Goal: Task Accomplishment & Management: Use online tool/utility

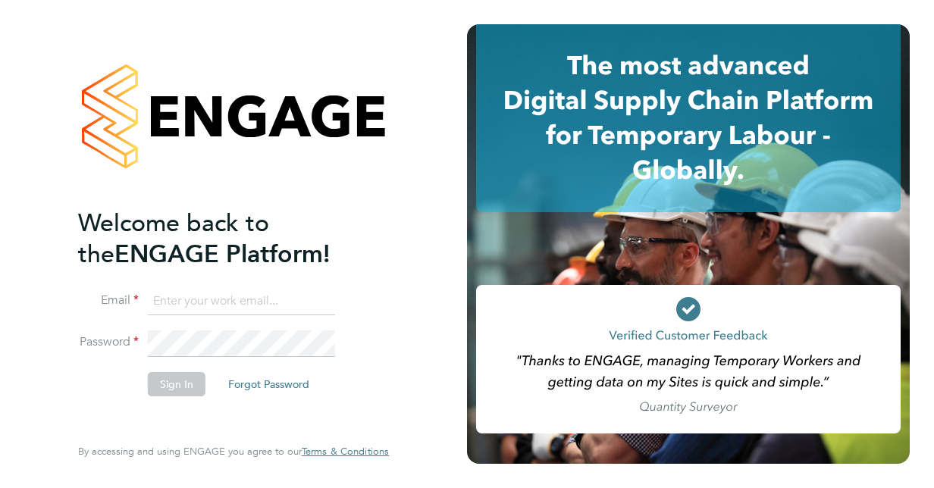
type input "[EMAIL_ADDRESS][DOMAIN_NAME]"
click at [154, 387] on button "Sign In" at bounding box center [177, 384] width 58 height 24
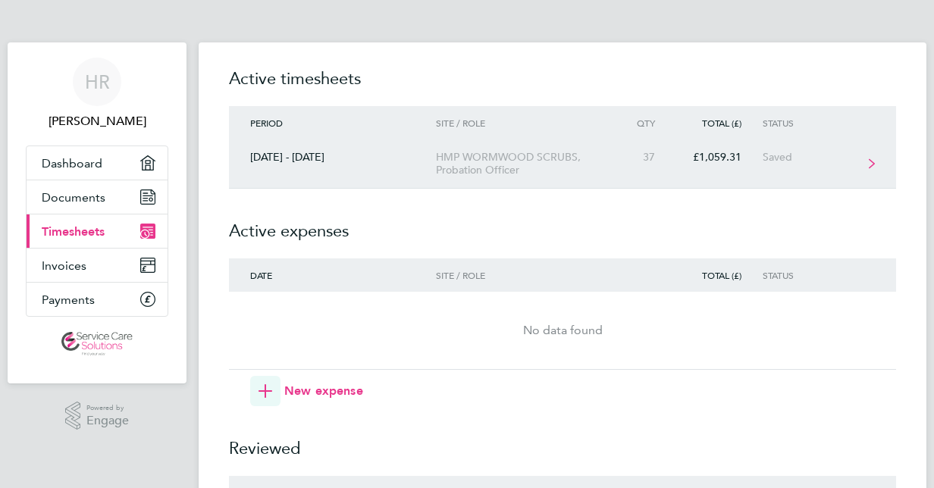
click at [464, 161] on div "HMP WORMWOOD SCRUBS, Probation Officer" at bounding box center [523, 164] width 174 height 26
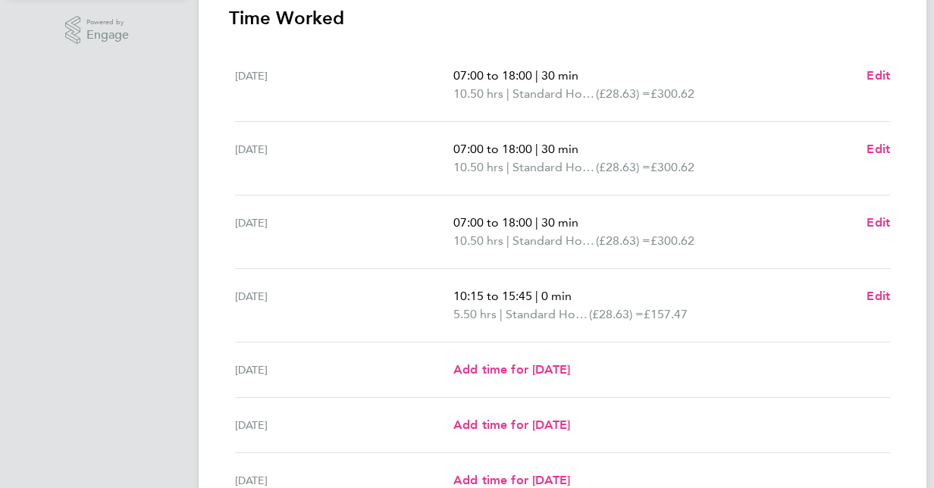
scroll to position [538, 0]
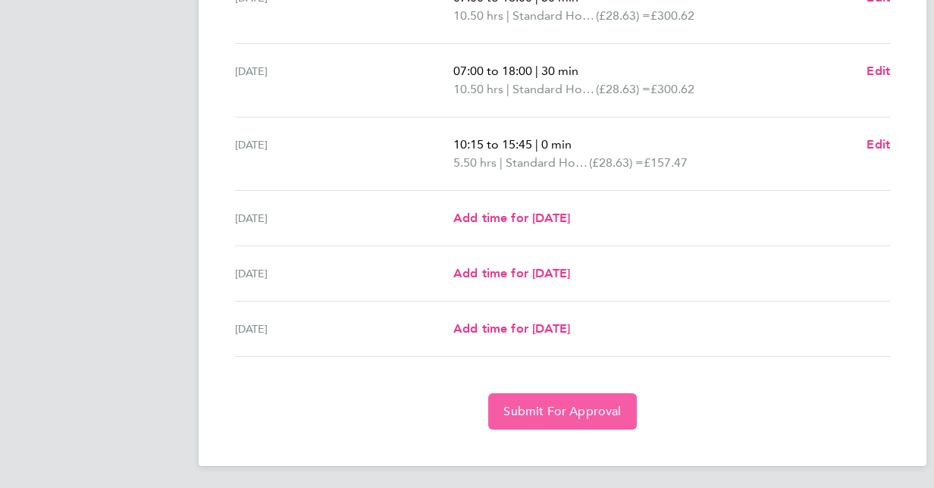
click at [549, 399] on button "Submit For Approval" at bounding box center [562, 412] width 148 height 36
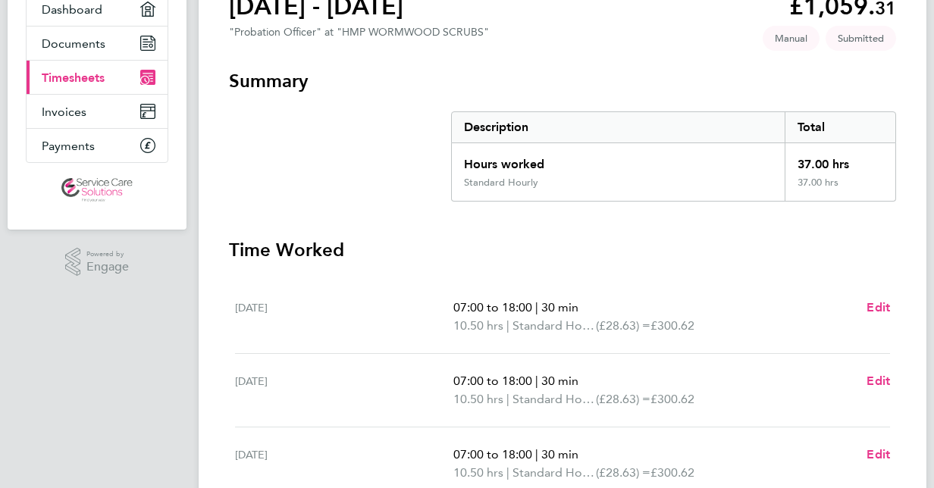
scroll to position [0, 0]
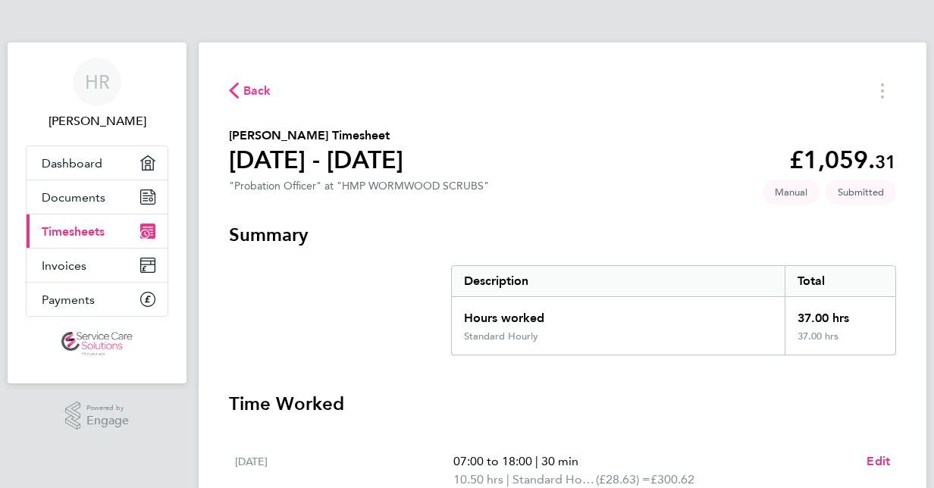
click at [261, 89] on span "Back" at bounding box center [257, 91] width 28 height 18
